Goal: Complete application form

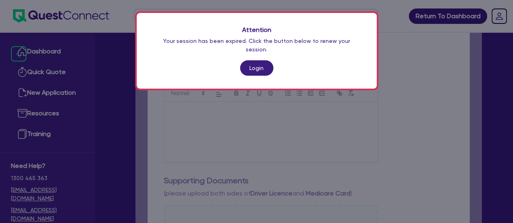
scroll to position [174, 0]
click at [245, 60] on link "Login" at bounding box center [256, 67] width 33 height 15
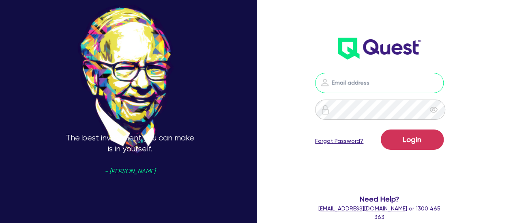
type input "[PERSON_NAME][EMAIL_ADDRESS][PERSON_NAME][DOMAIN_NAME]"
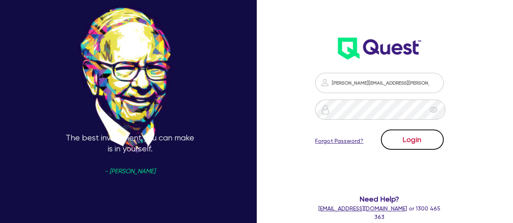
click at [443, 139] on button "Login" at bounding box center [412, 140] width 63 height 20
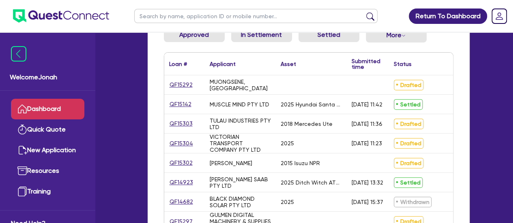
scroll to position [122, 0]
click at [173, 84] on link "QF15292" at bounding box center [181, 84] width 24 height 9
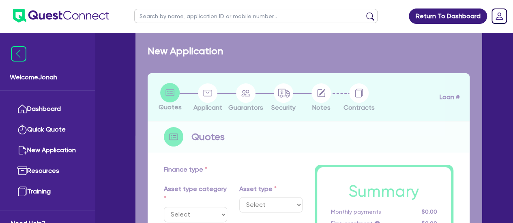
type input "20,000"
type input "5"
type input "1,032.72"
radio input "true"
type input "13"
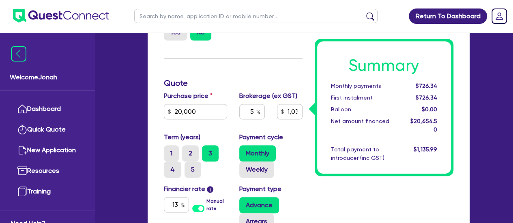
scroll to position [3, 0]
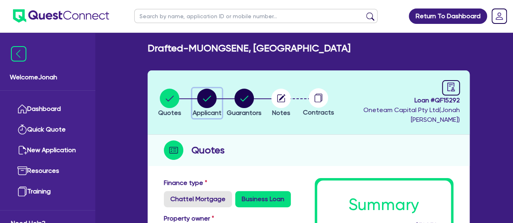
click at [216, 99] on circle "button" at bounding box center [206, 98] width 19 height 19
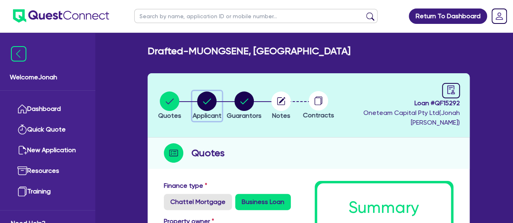
select select "SOLE_TRADER"
select select "ARTS_RECREATION"
select select "SPORTS_CLUB"
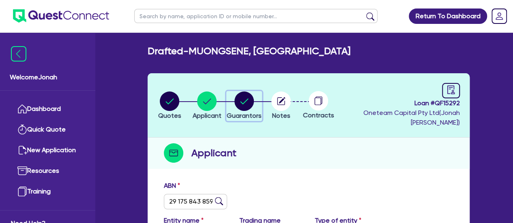
click at [252, 99] on circle "button" at bounding box center [243, 101] width 19 height 19
select select "MR"
select select "ACT"
select select "MARRIED"
select select "VEHICLE"
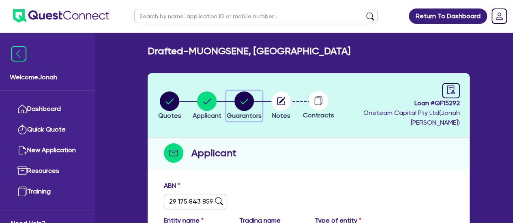
select select "PERSONAL_LOAN"
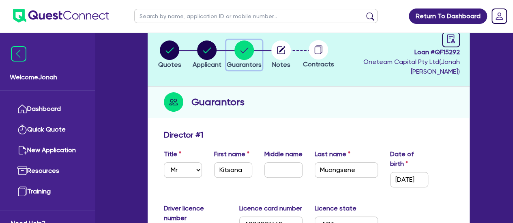
scroll to position [41, 0]
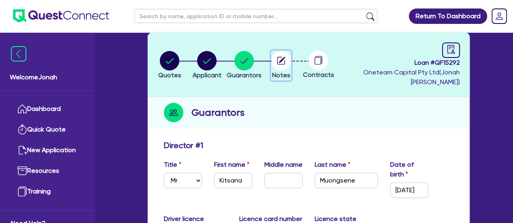
click at [289, 71] on button "Notes" at bounding box center [281, 66] width 20 height 30
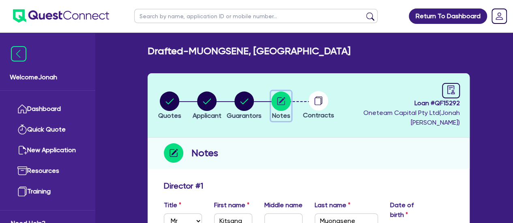
select select "Other"
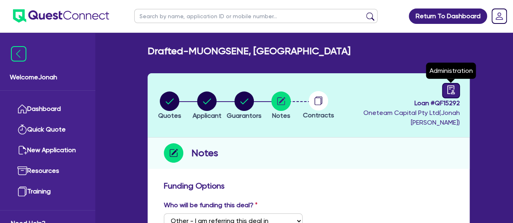
click at [443, 90] on link at bounding box center [451, 90] width 18 height 15
select select "DRAFTED_NEW"
select select "Other"
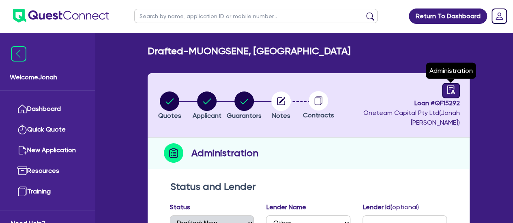
click at [448, 91] on icon "audit" at bounding box center [450, 90] width 9 height 9
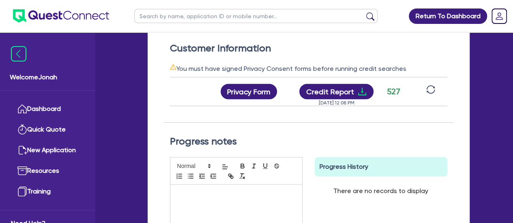
scroll to position [0, 86]
